Goal: Information Seeking & Learning: Learn about a topic

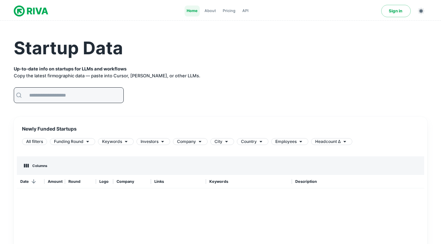
scroll to position [206, 407]
click at [41, 97] on input "text" at bounding box center [74, 95] width 98 height 15
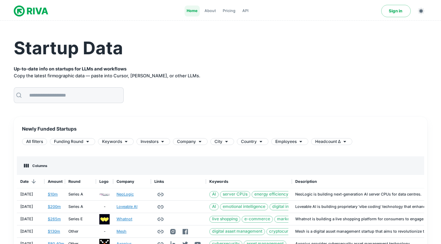
click at [153, 53] on h1 "Startup Data" at bounding box center [220, 48] width 413 height 22
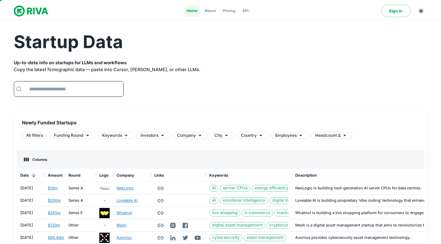
scroll to position [7, 0]
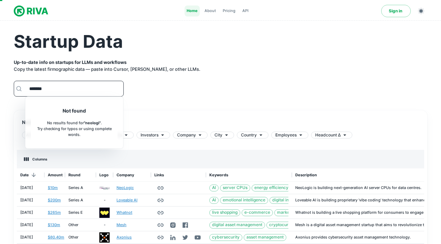
type input "********"
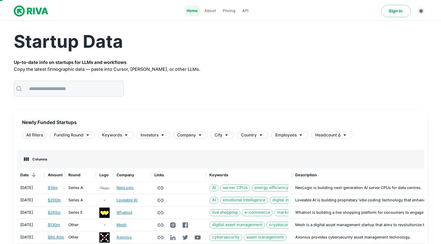
click at [145, 96] on div "​" at bounding box center [225, 89] width 422 height 16
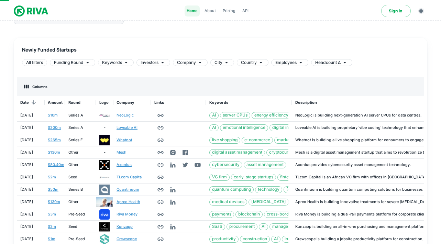
scroll to position [177, 0]
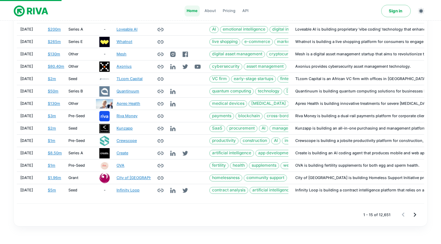
click at [417, 215] on div "Benefits" at bounding box center [221, 215] width 396 height 45
click at [415, 215] on div "Benefits" at bounding box center [221, 215] width 396 height 45
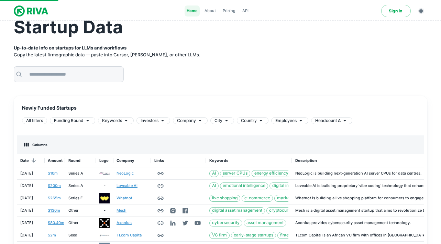
scroll to position [0, 0]
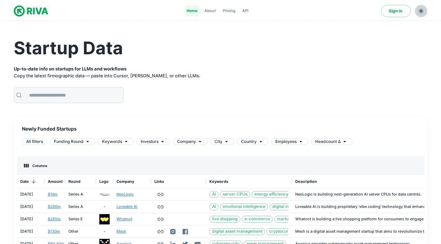
click at [427, 12] on button "button" at bounding box center [421, 11] width 12 height 12
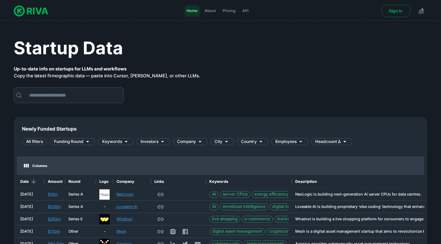
click at [426, 12] on button "button" at bounding box center [421, 11] width 12 height 12
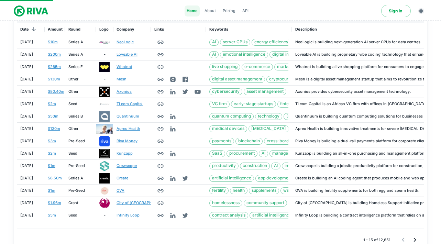
scroll to position [153, 0]
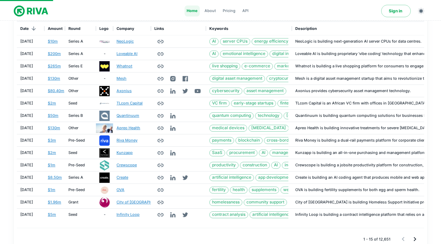
click at [414, 238] on div "Benefits" at bounding box center [221, 240] width 396 height 45
click at [120, 91] on link "Axonius" at bounding box center [124, 91] width 15 height 6
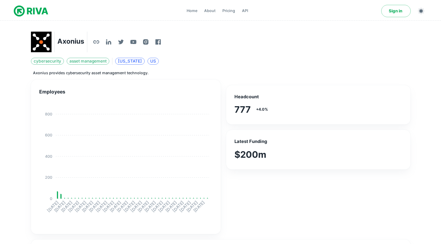
scroll to position [149, 362]
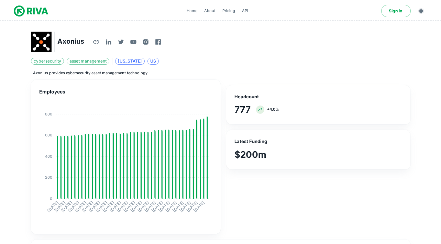
click at [39, 11] on img at bounding box center [31, 11] width 34 height 14
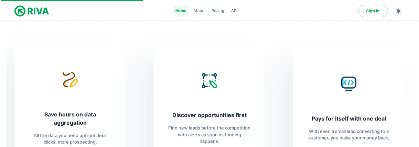
scroll to position [206, 385]
